Goal: Information Seeking & Learning: Learn about a topic

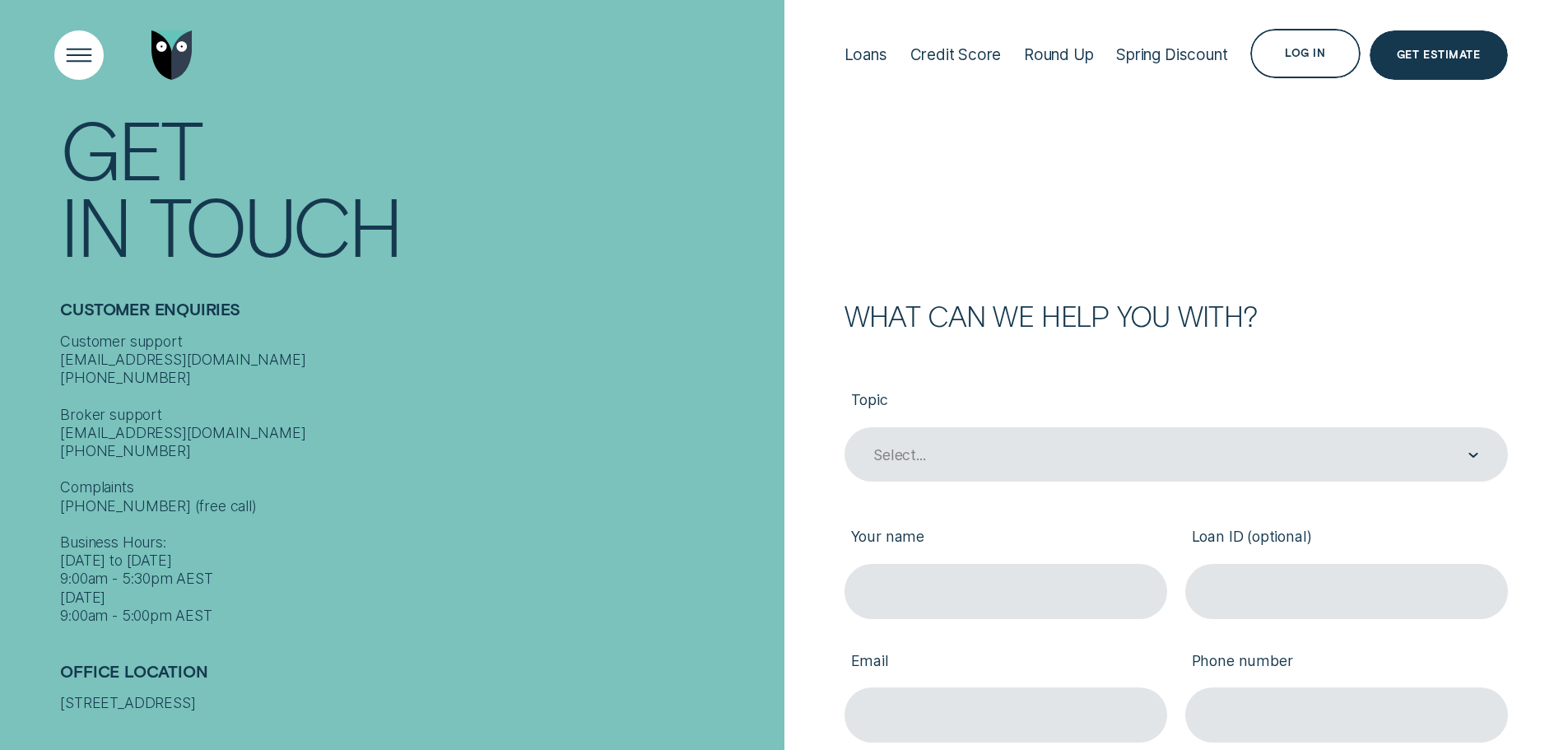
click at [73, 61] on div "Open Menu" at bounding box center [78, 54] width 70 height 70
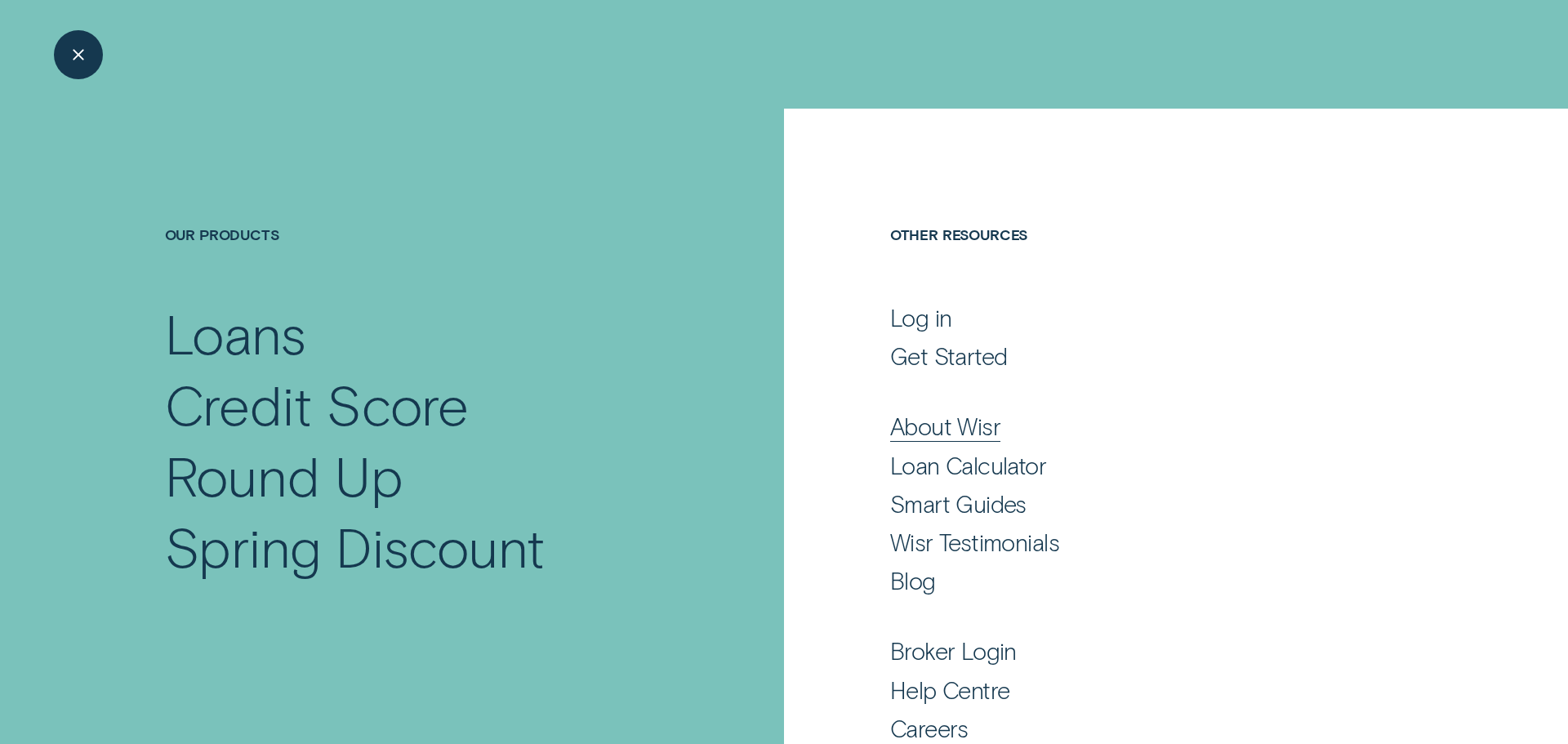
click at [978, 435] on div "About Wisr" at bounding box center [945, 426] width 110 height 29
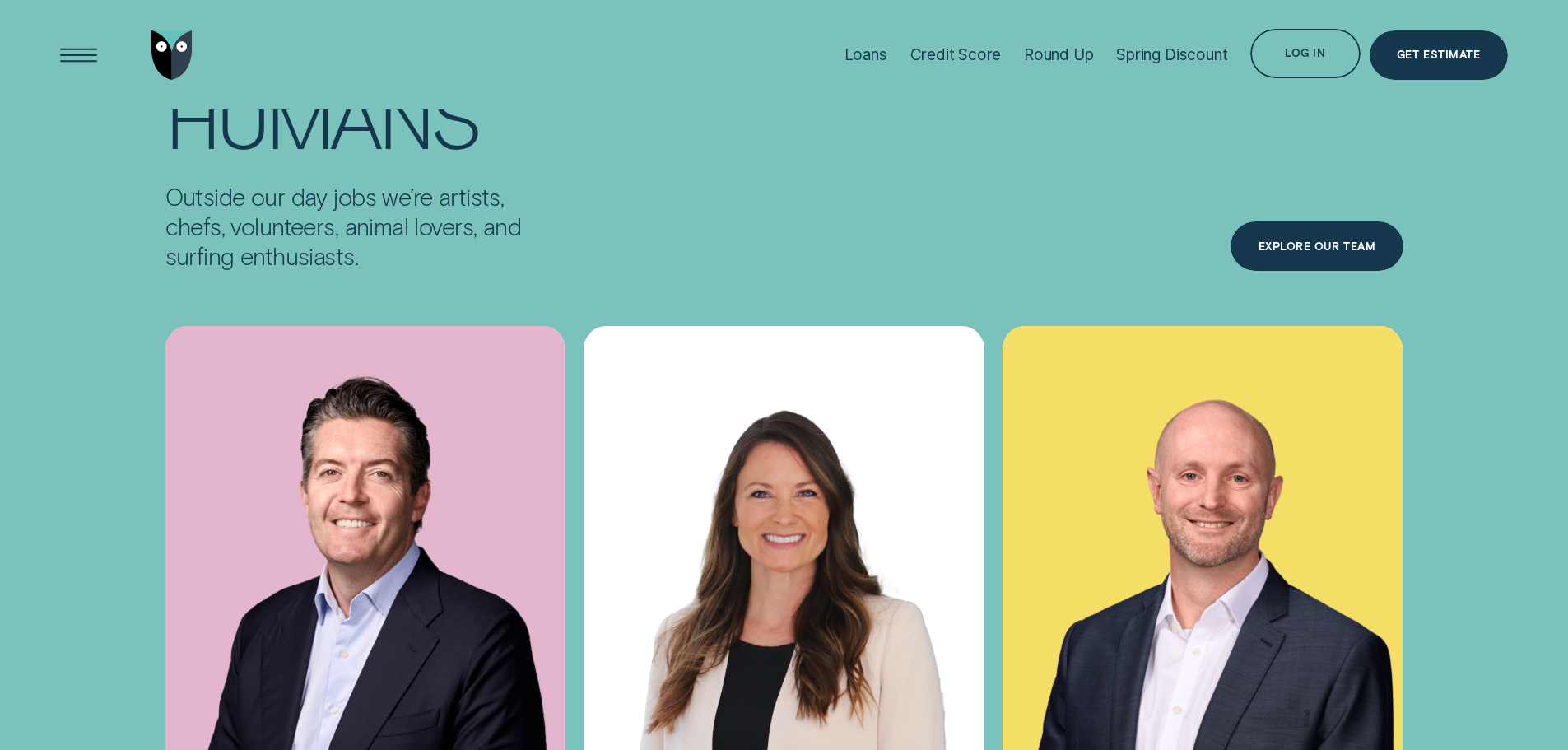
scroll to position [6008, 0]
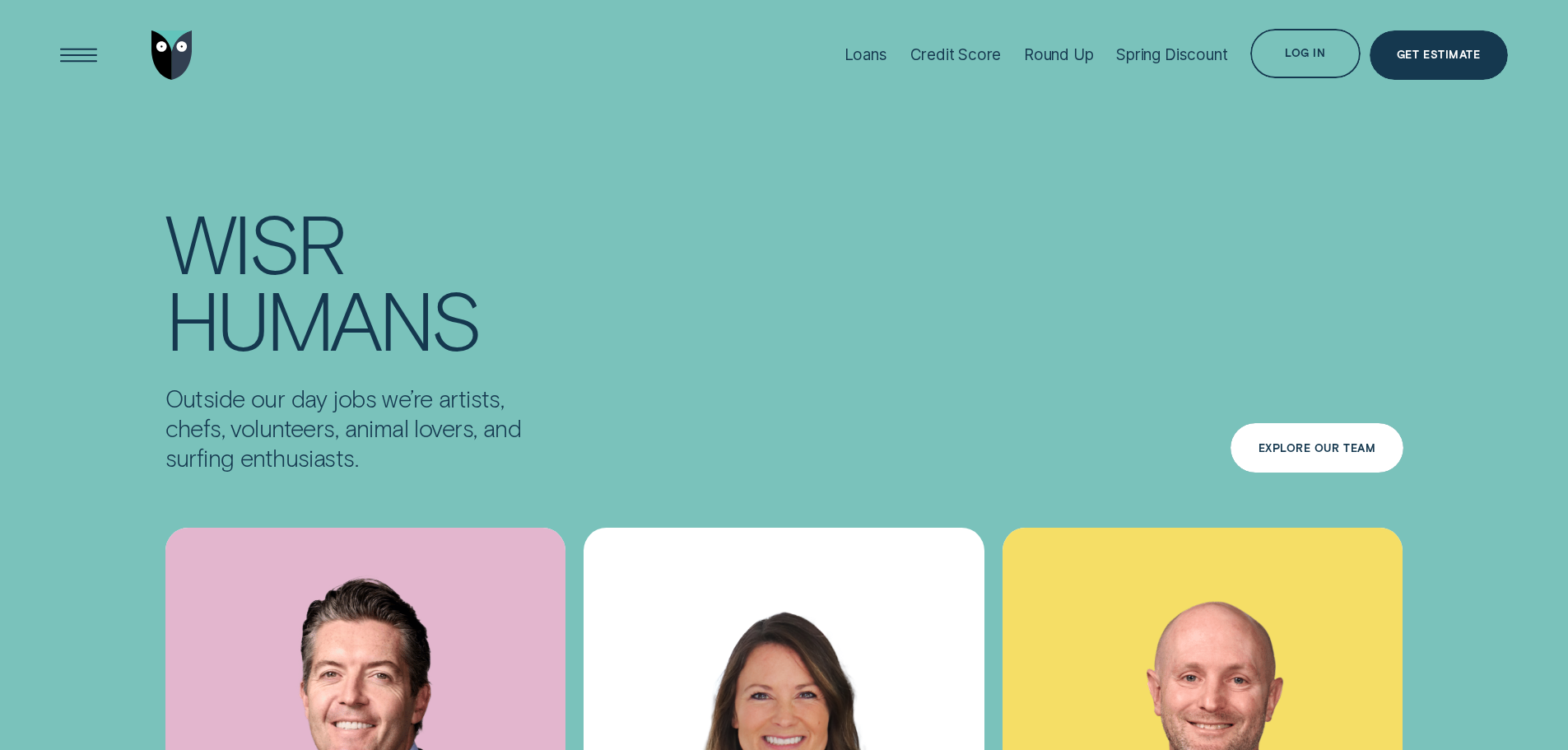
click at [1278, 423] on div "Explore Our Team" at bounding box center [1316, 447] width 172 height 49
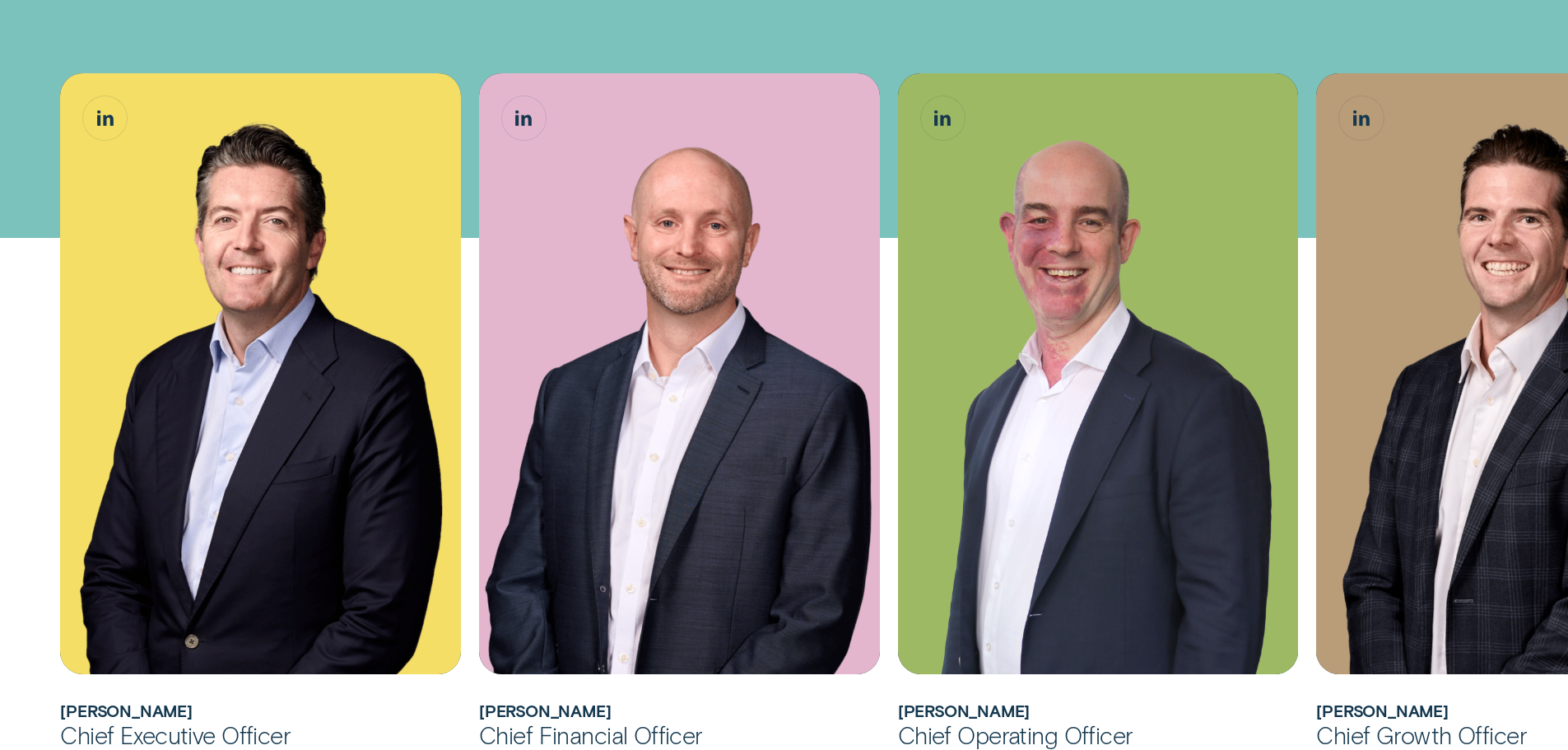
scroll to position [988, 0]
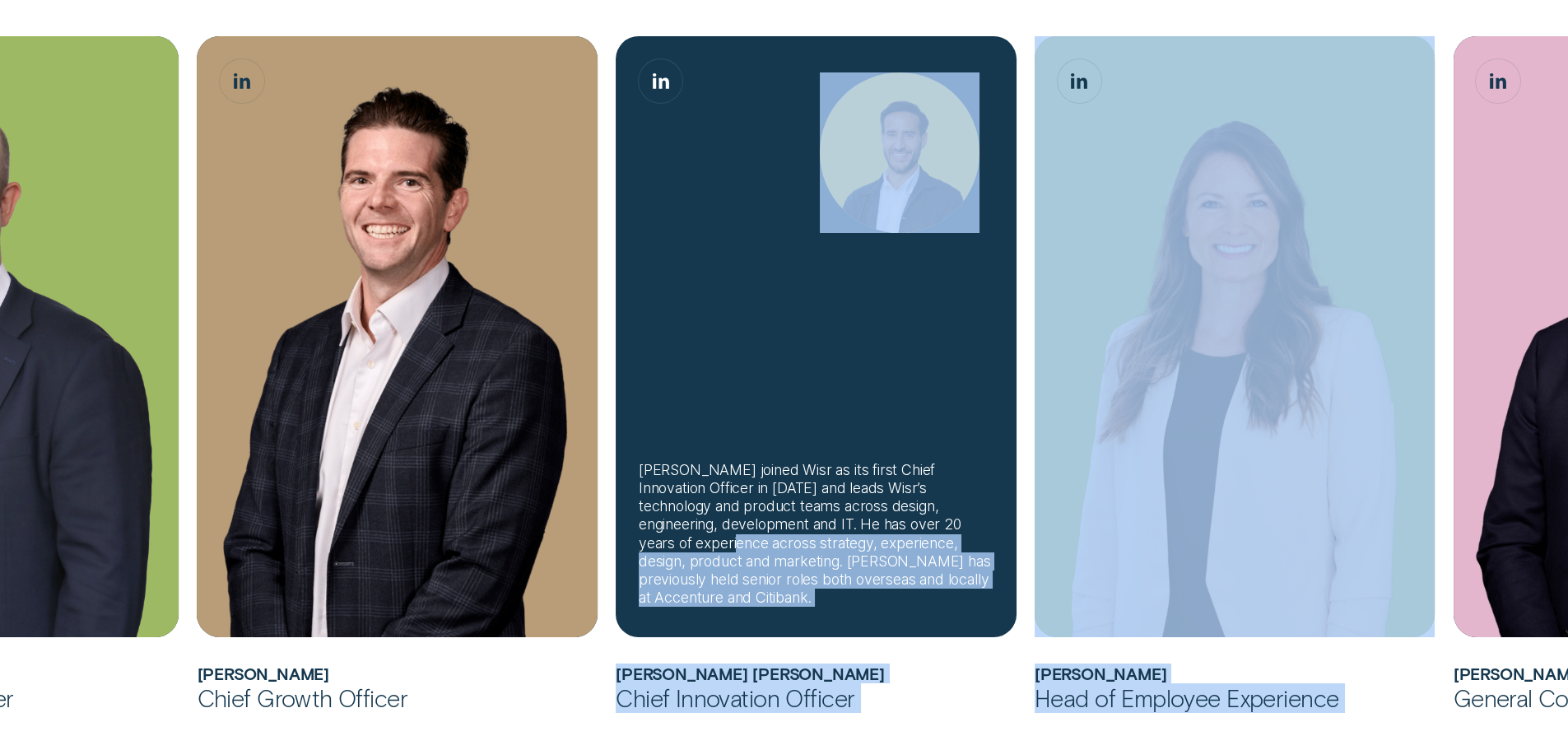
drag, startPoint x: 1467, startPoint y: 584, endPoint x: 940, endPoint y: 581, distance: 527.0
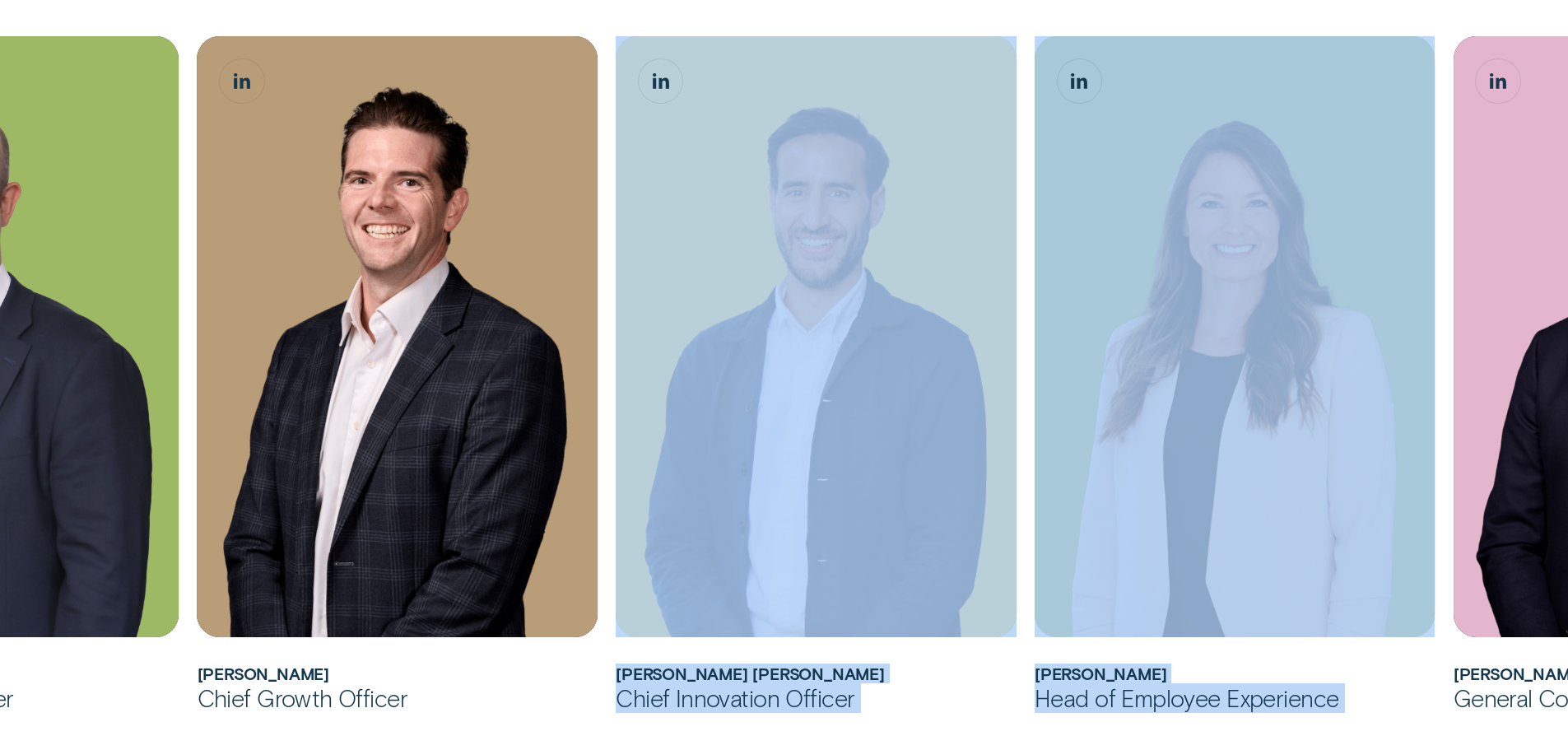
click at [1239, 687] on div "Head of Employee Experience" at bounding box center [1235, 697] width 401 height 29
click at [1104, 698] on div "Head of Employee Experience" at bounding box center [1235, 697] width 401 height 29
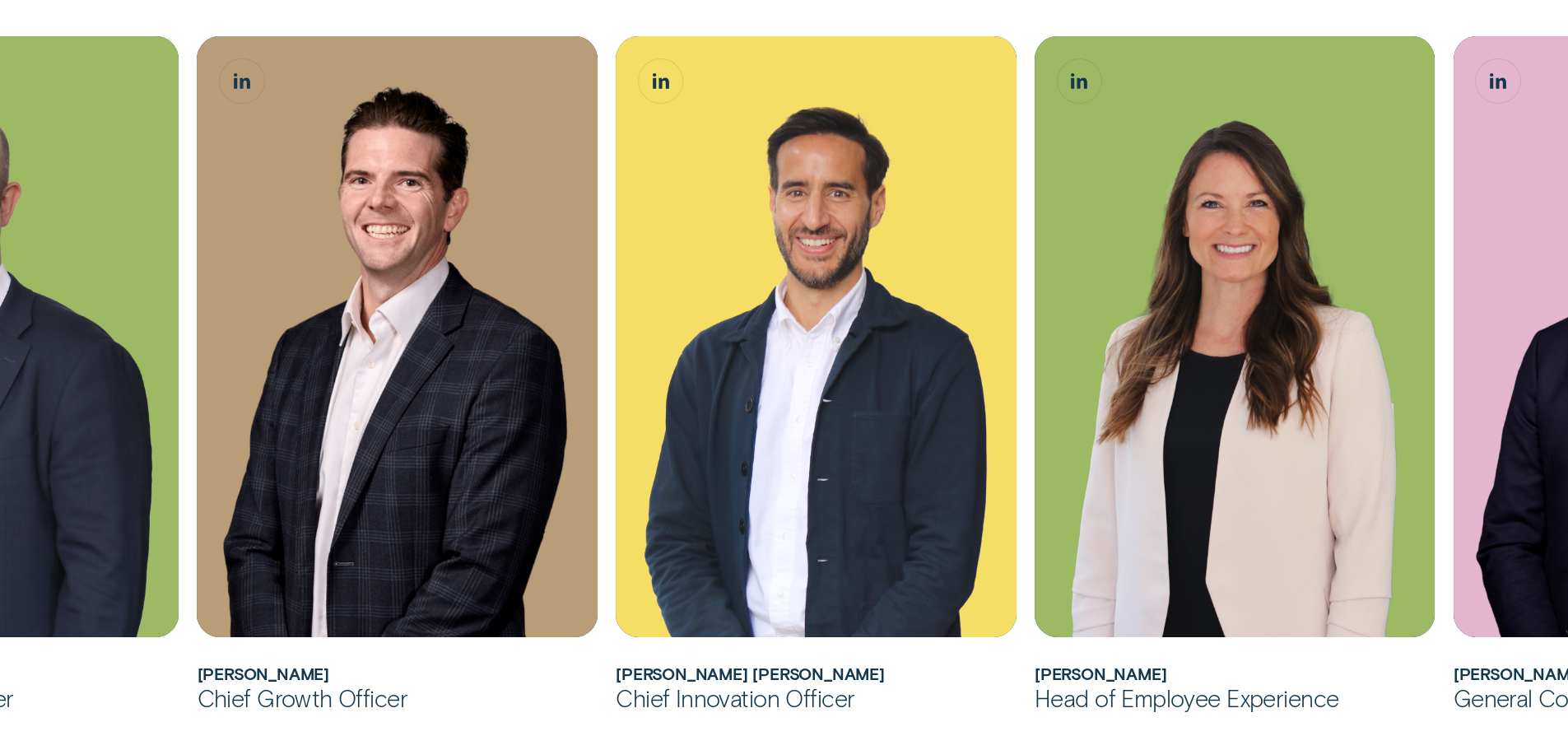
click at [225, 689] on div "Chief Growth Officer" at bounding box center [398, 697] width 401 height 29
click at [247, 679] on h2 "James Goodwin" at bounding box center [398, 673] width 401 height 19
drag, startPoint x: 200, startPoint y: 673, endPoint x: 452, endPoint y: 700, distance: 253.4
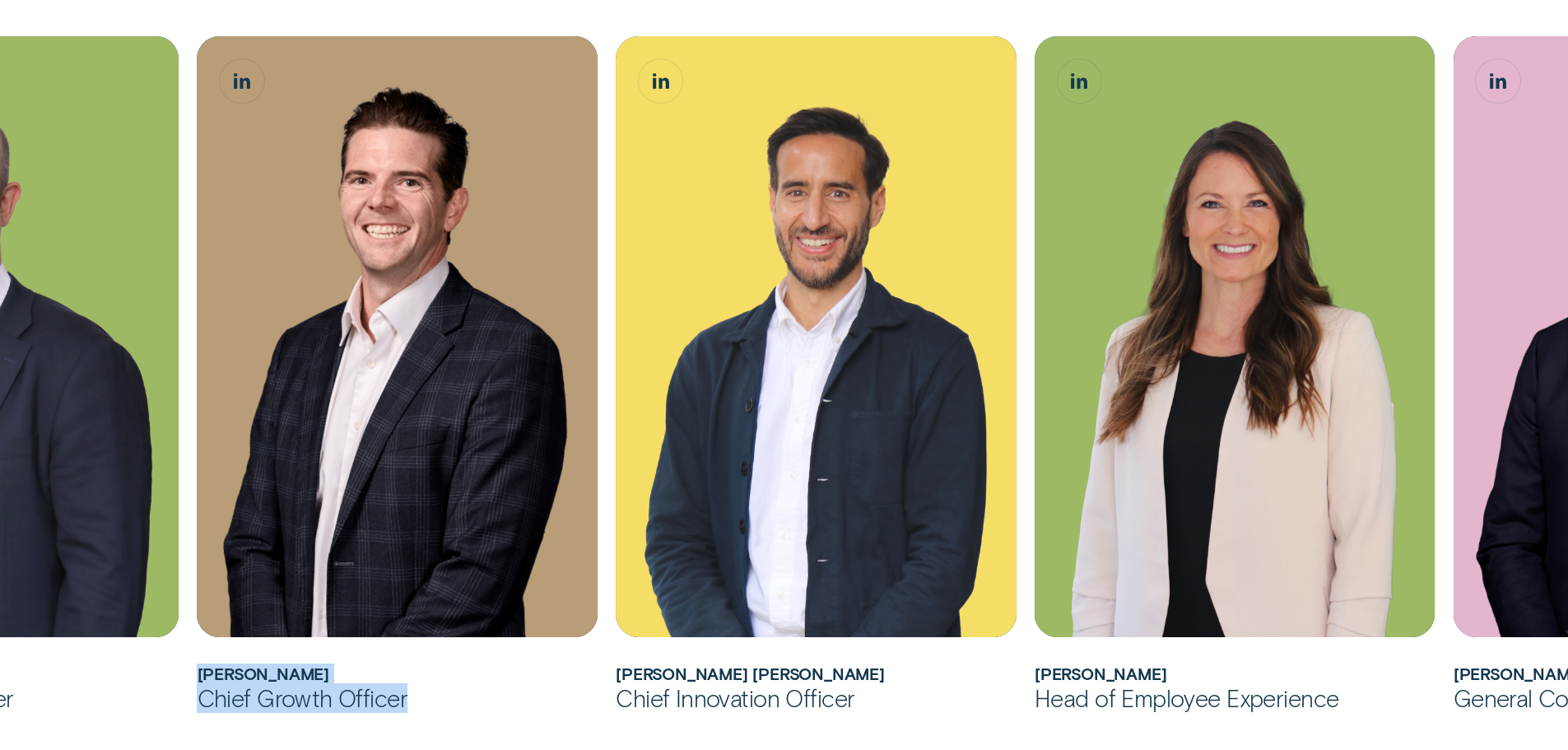
click at [452, 700] on div "James joined Wisr as its Head of Marketing in 2018 before being elevated to Chi…" at bounding box center [398, 375] width 401 height 677
click at [452, 700] on div "Chief Growth Officer" at bounding box center [398, 697] width 401 height 29
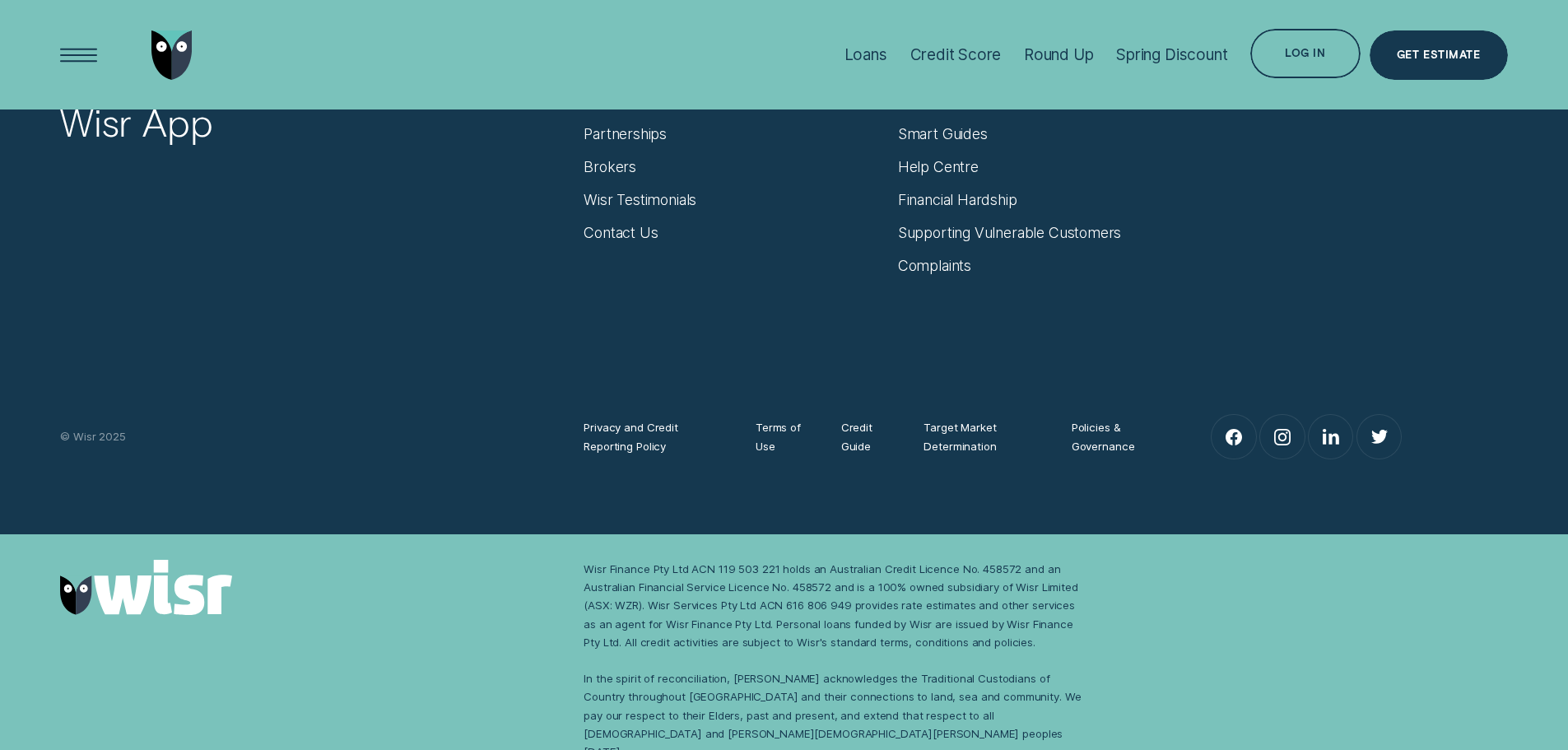
scroll to position [2247, 0]
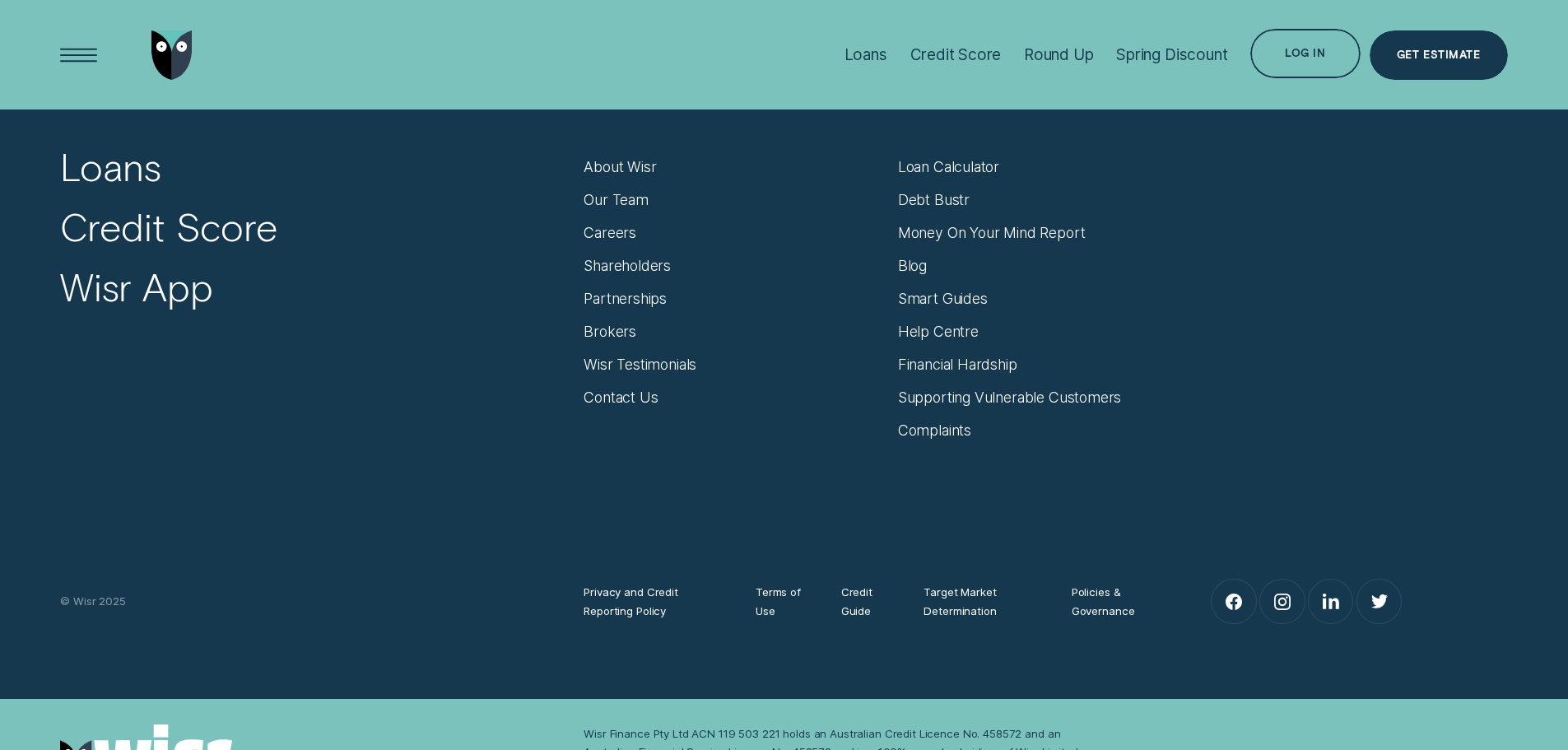
drag, startPoint x: 1343, startPoint y: 355, endPoint x: 1353, endPoint y: 363, distance: 12.8
click at [1343, 355] on div "Our Products Loans Credit Score Wisr App About Wisr About Wisr Our Team Careers…" at bounding box center [784, 261] width 1466 height 355
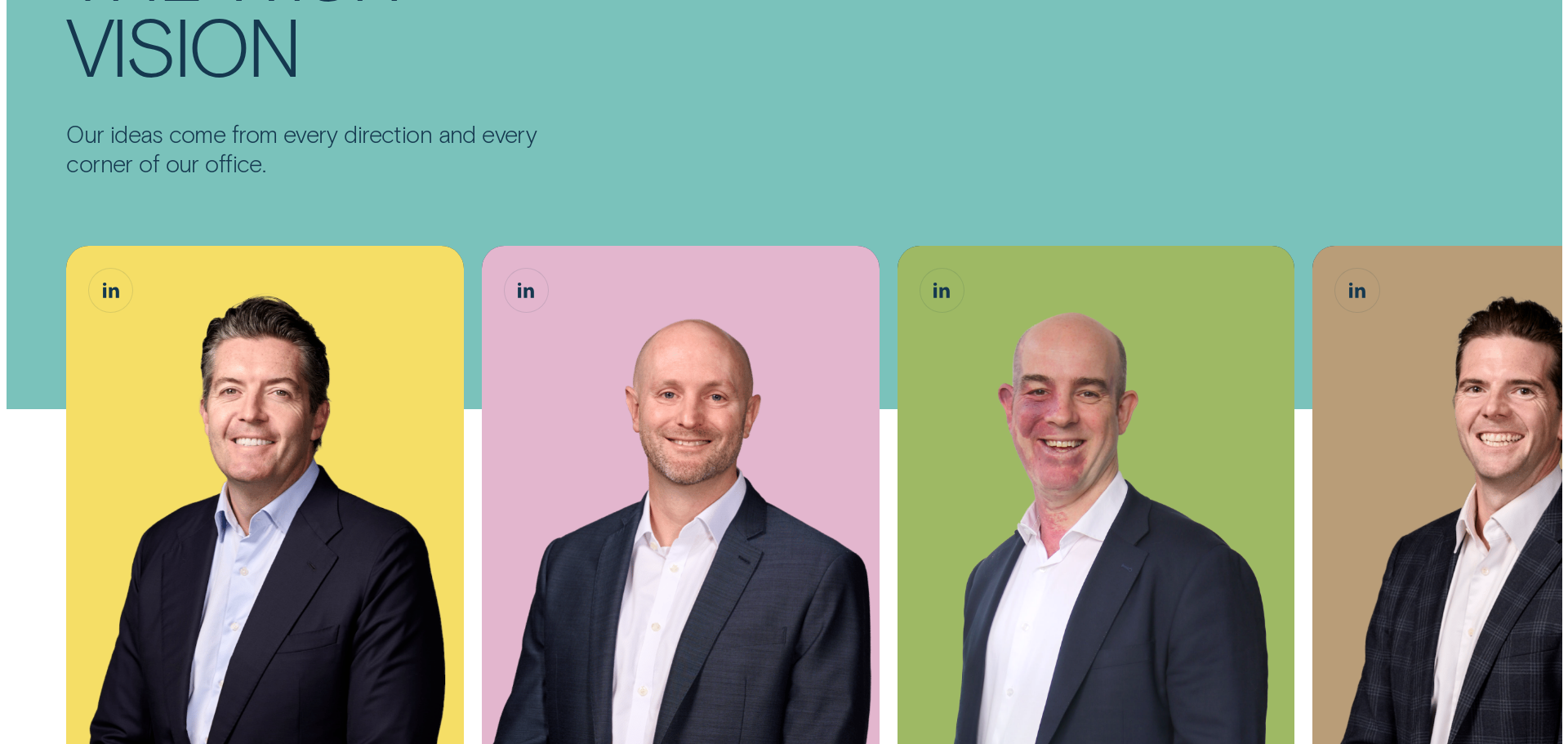
scroll to position [0, 0]
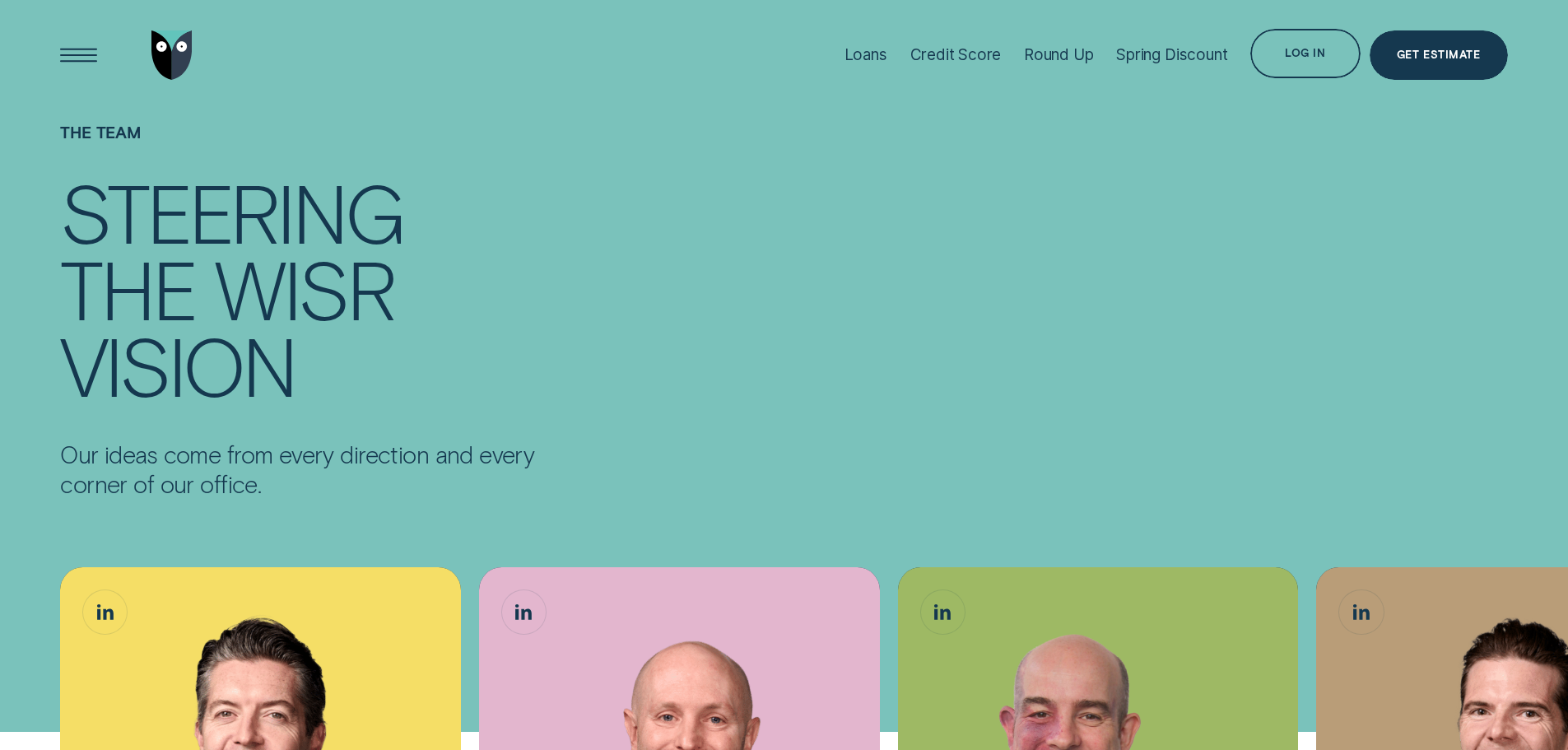
click at [332, 457] on p "Our ideas come from every direction and every corner of our office." at bounding box center [297, 469] width 474 height 60
click at [478, 464] on p "Our ideas come from every direction and every corner of our office." at bounding box center [297, 469] width 474 height 60
click at [67, 53] on div "Open Menu" at bounding box center [78, 54] width 70 height 70
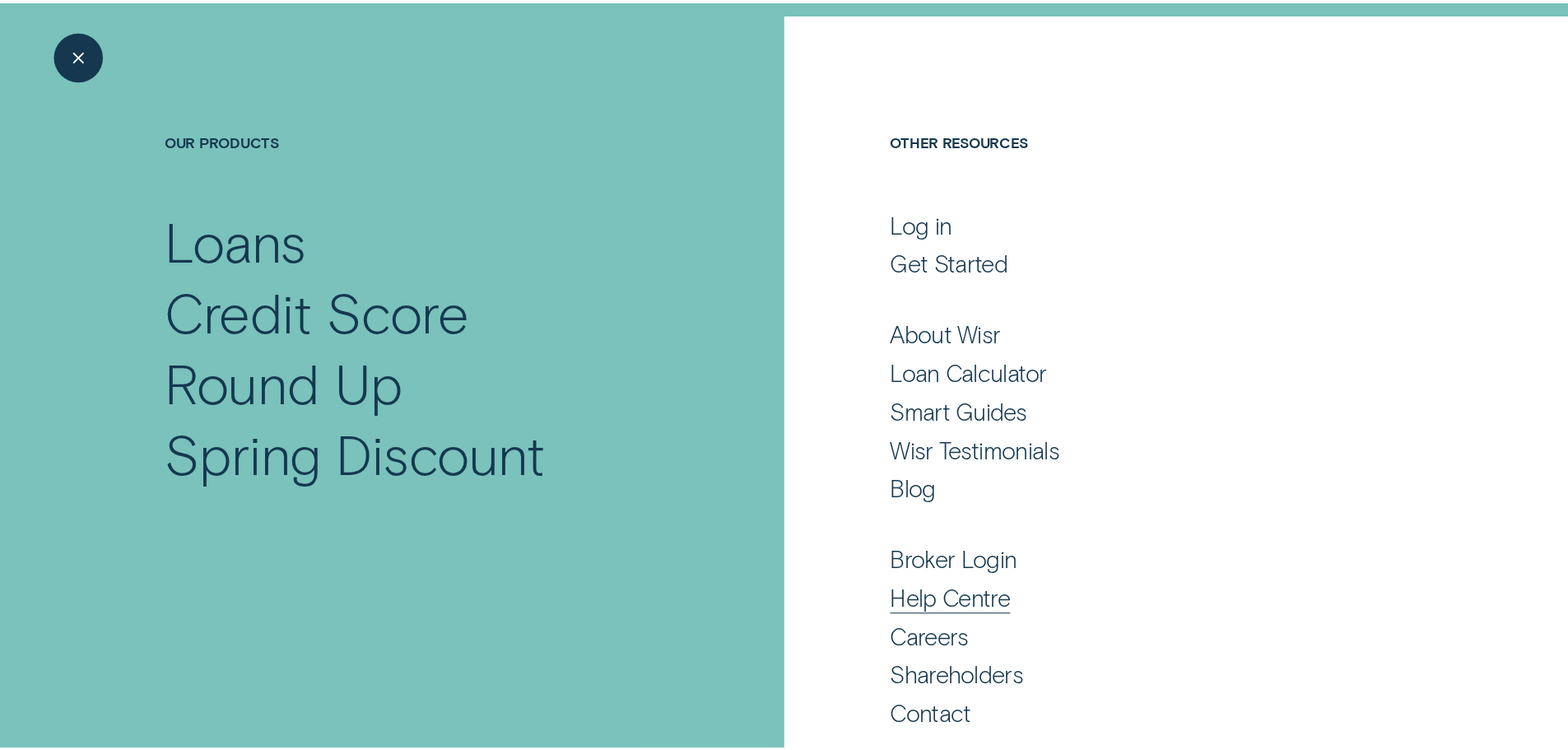
scroll to position [109, 0]
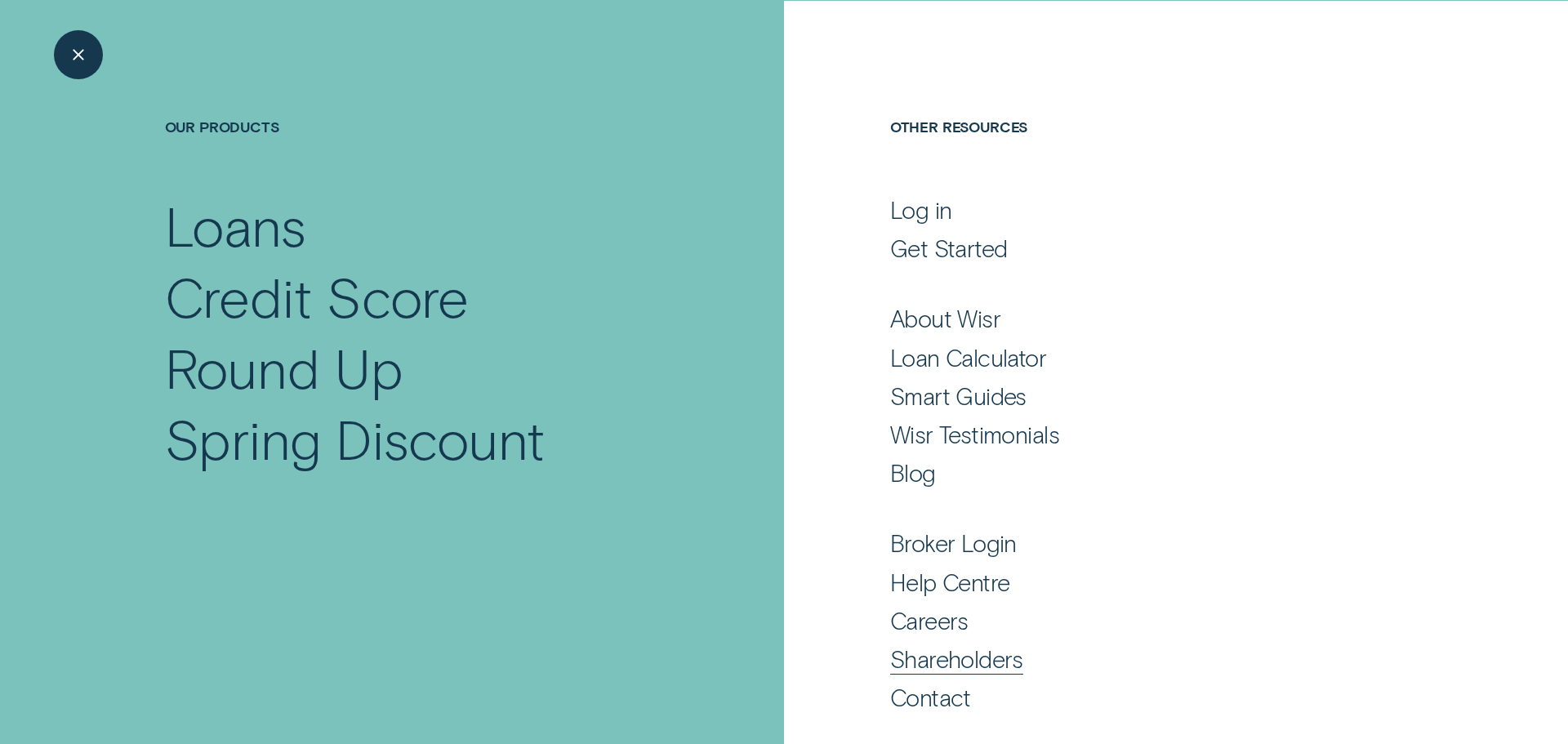
click at [923, 660] on div "Shareholders" at bounding box center [956, 658] width 133 height 29
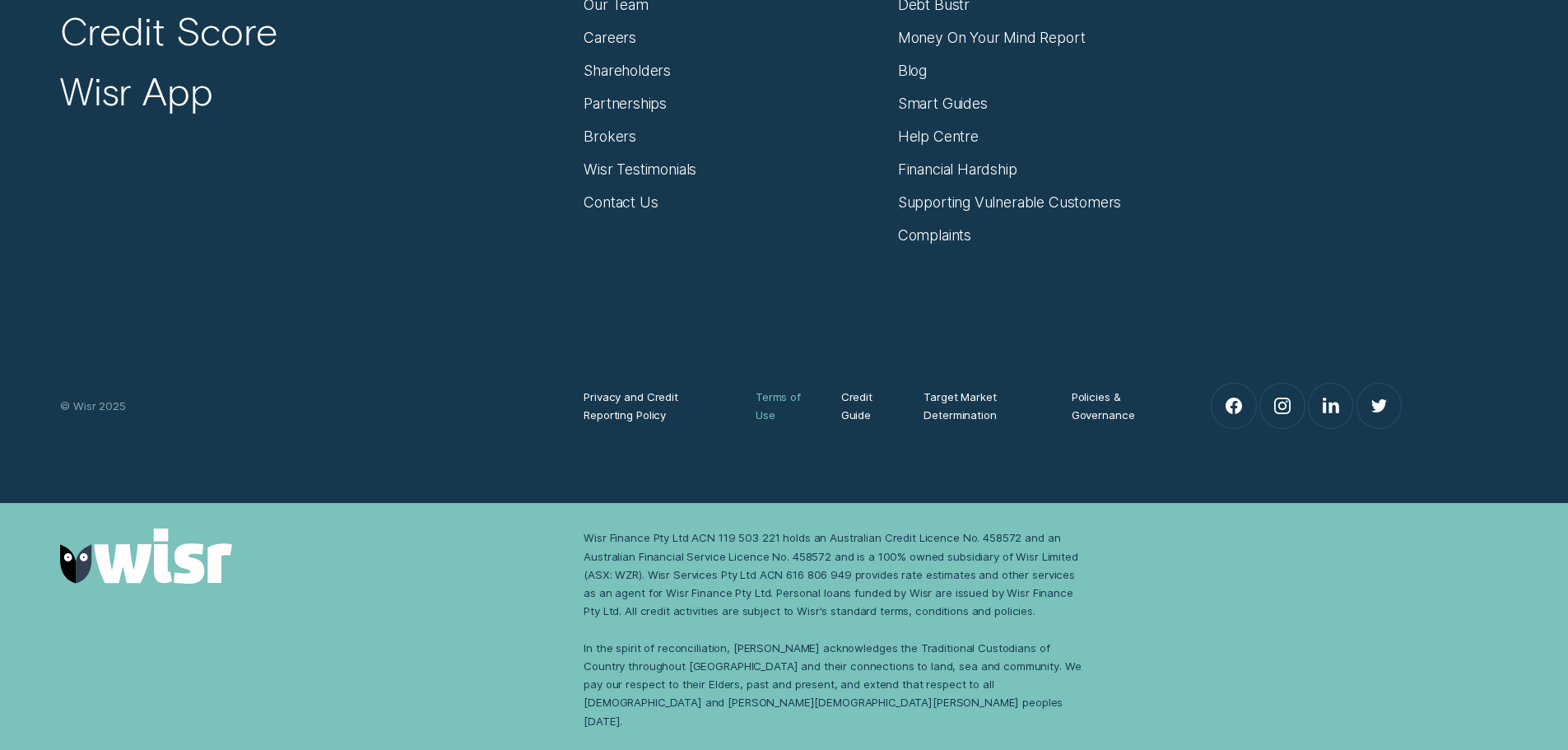
scroll to position [6244, 0]
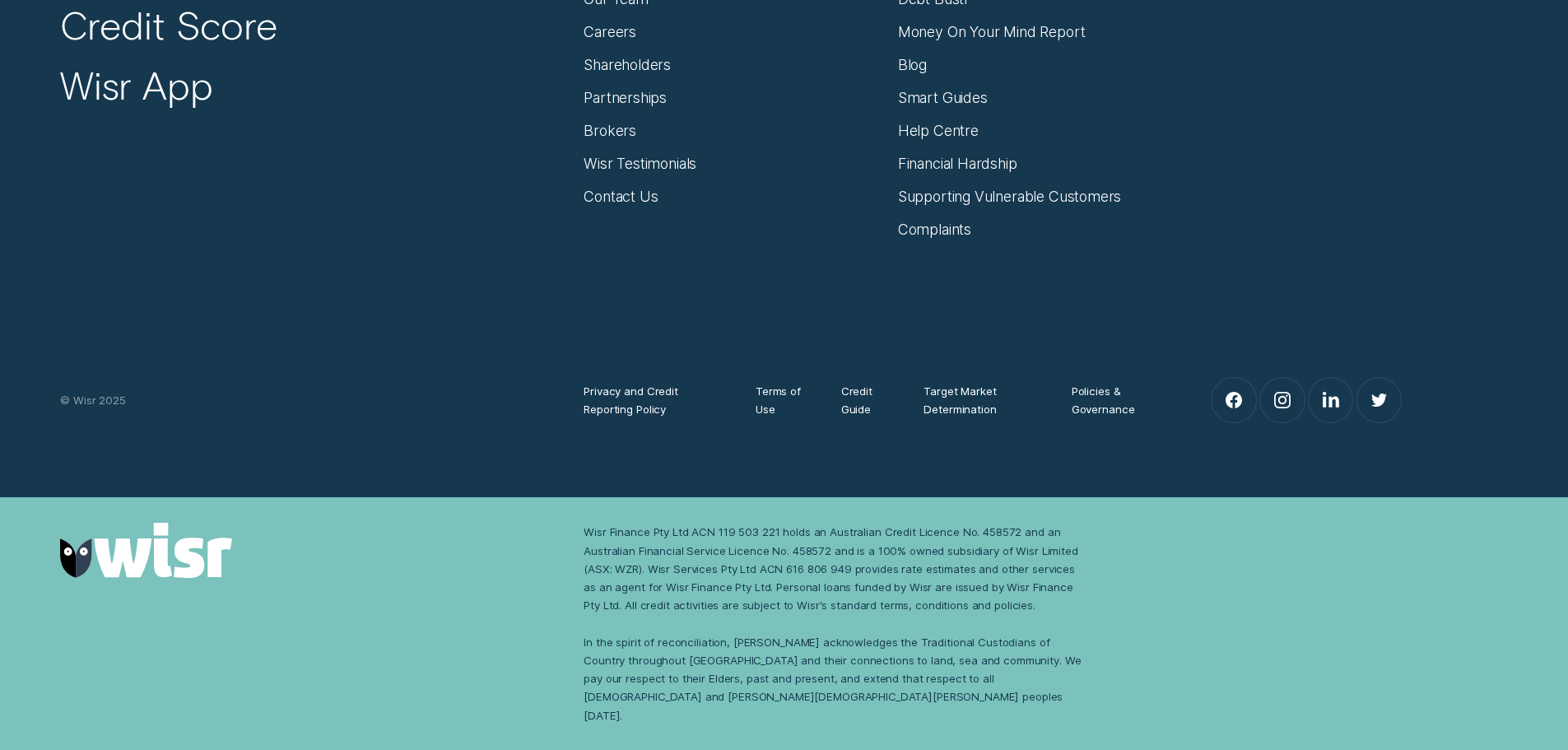
click at [731, 624] on div "Wisr Finance Pty Ltd ACN 119 503 221 holds an Australian Credit Licence No. 458…" at bounding box center [836, 623] width 505 height 200
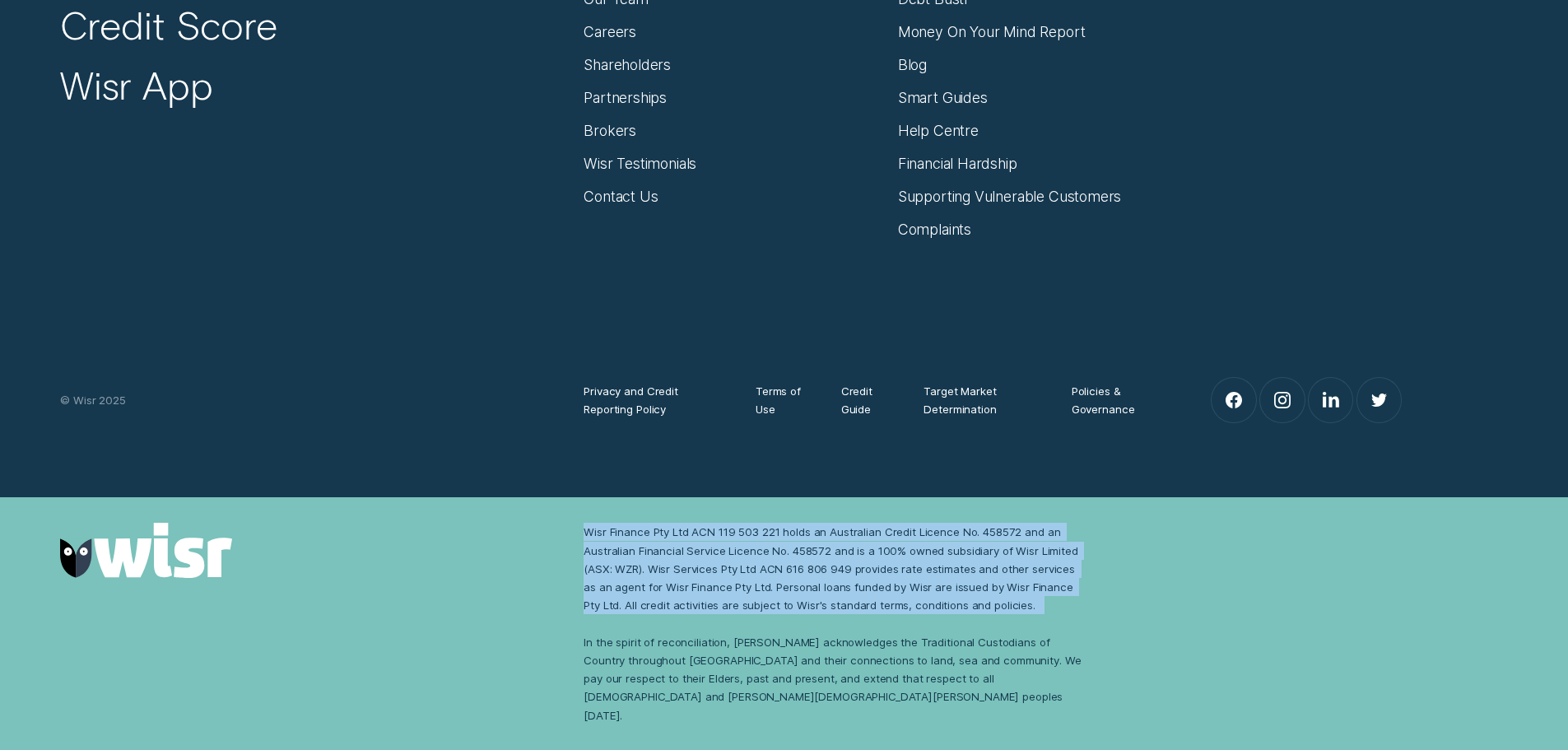
click at [731, 624] on div "Wisr Finance Pty Ltd ACN 119 503 221 holds an Australian Credit Licence No. 458…" at bounding box center [836, 623] width 505 height 200
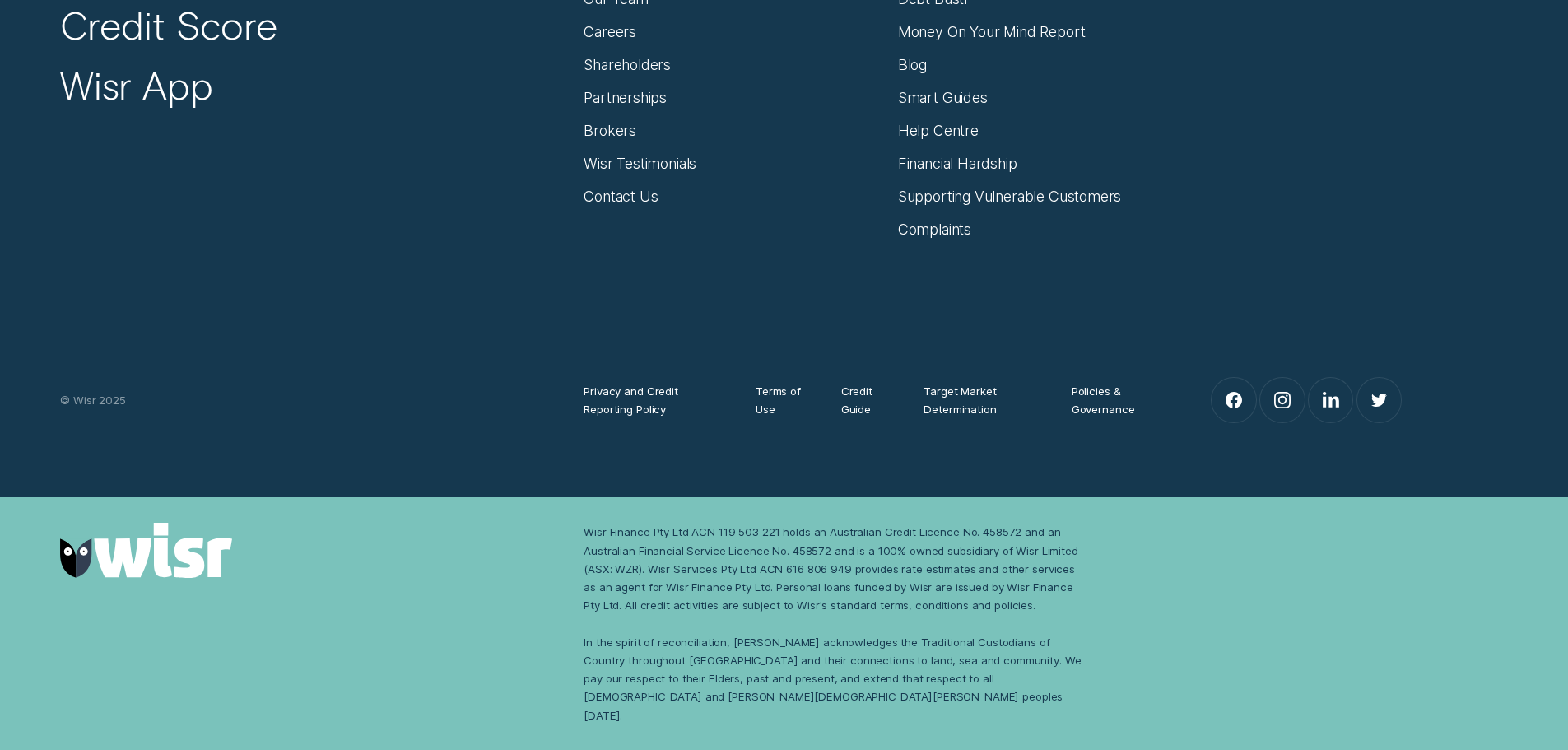
click at [676, 672] on div "Wisr Finance Pty Ltd ACN 119 503 221 holds an Australian Credit Licence No. 458…" at bounding box center [836, 623] width 505 height 200
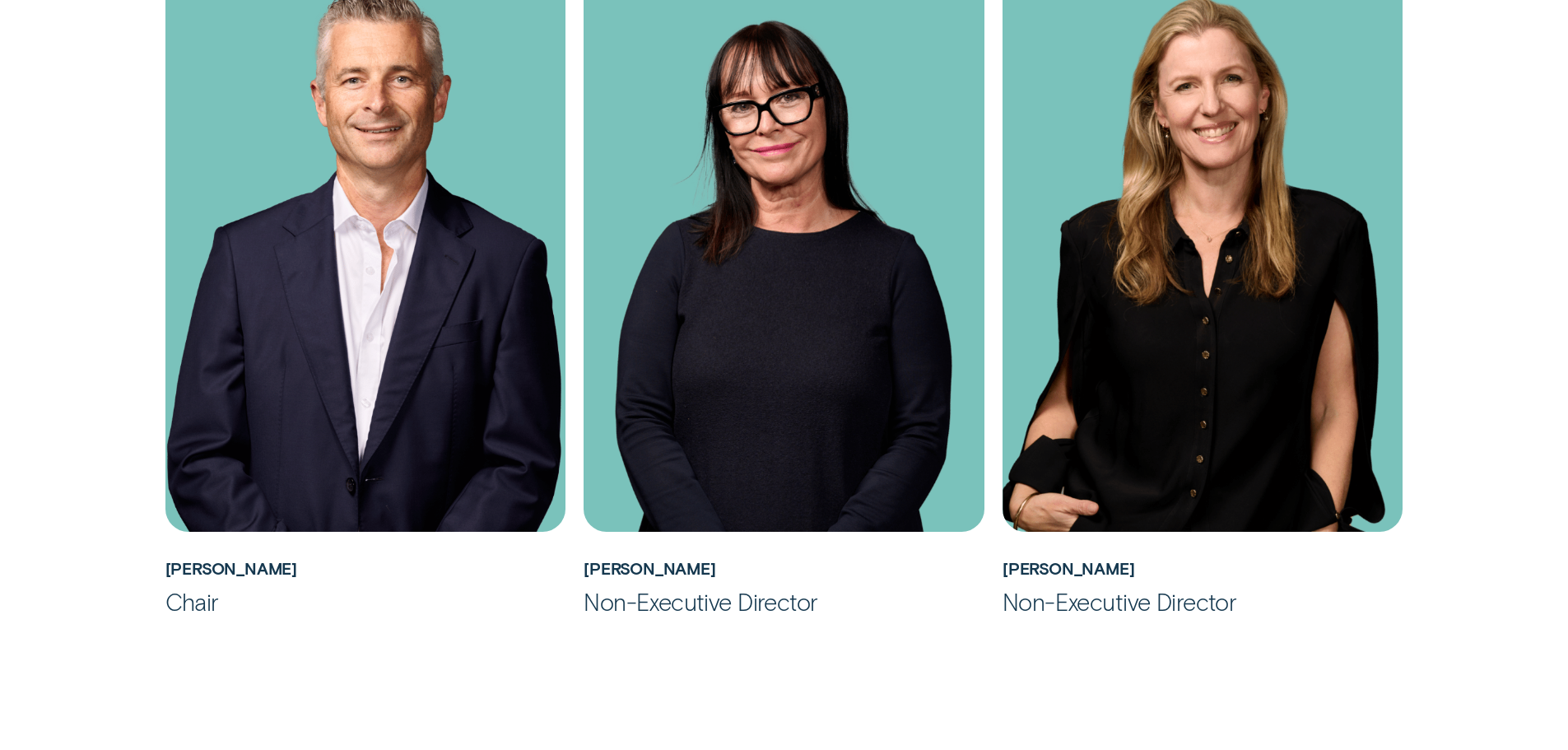
click at [118, 462] on div "Directors [PERSON_NAME] Chair [PERSON_NAME] Non-Executive Director [PERSON_NAME…" at bounding box center [784, 219] width 1466 height 795
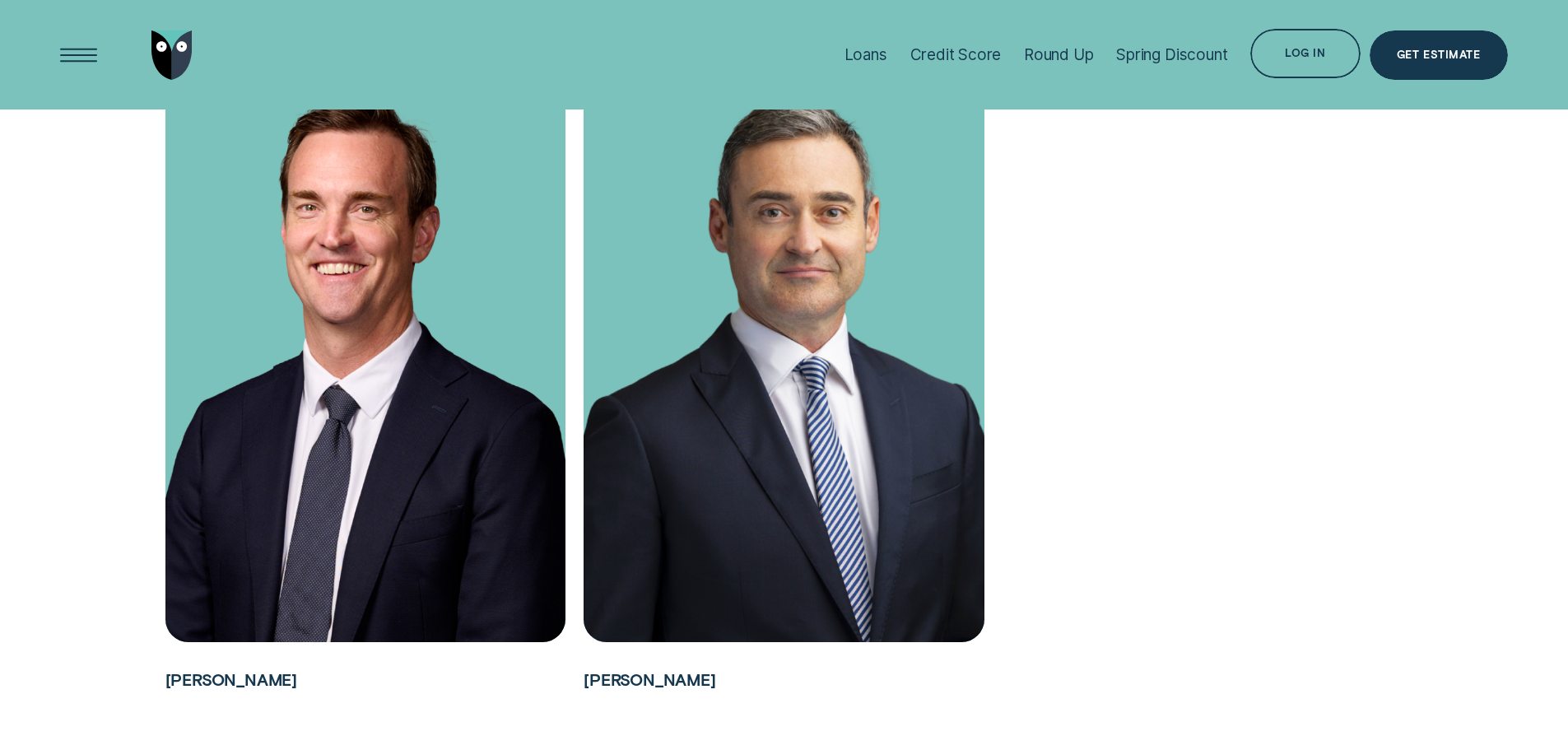
scroll to position [1646, 0]
